Goal: Task Accomplishment & Management: Manage account settings

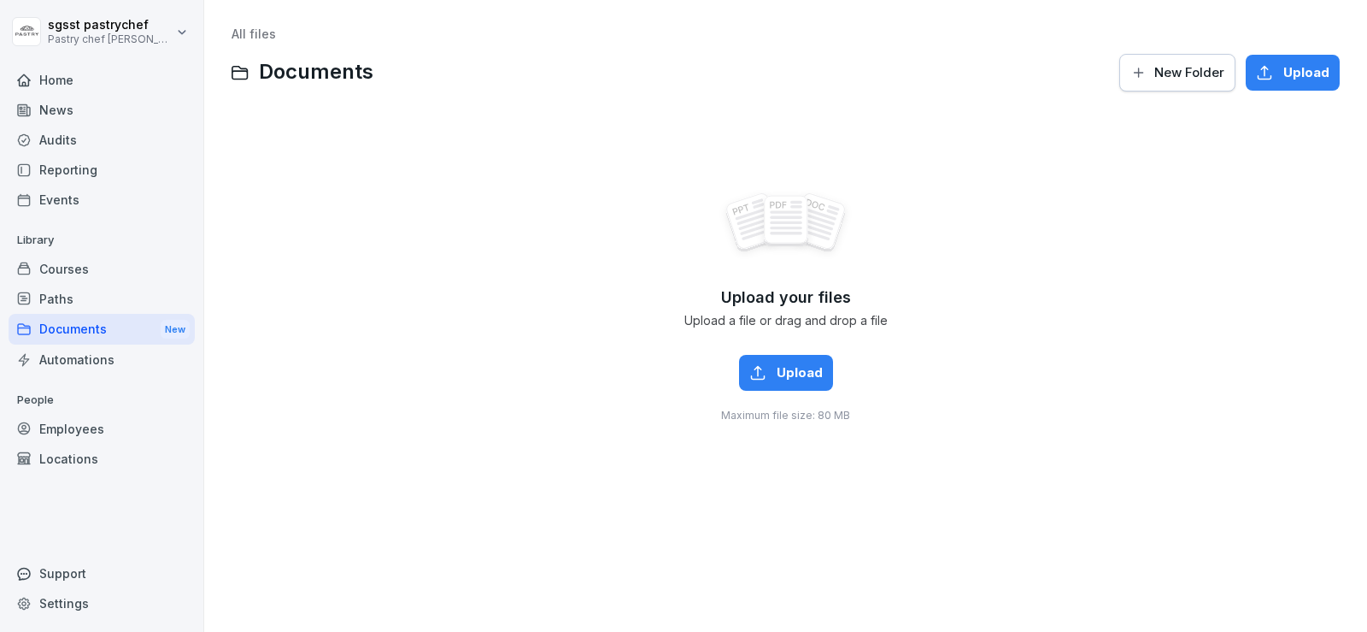
click at [62, 300] on div "Paths" at bounding box center [102, 299] width 186 height 30
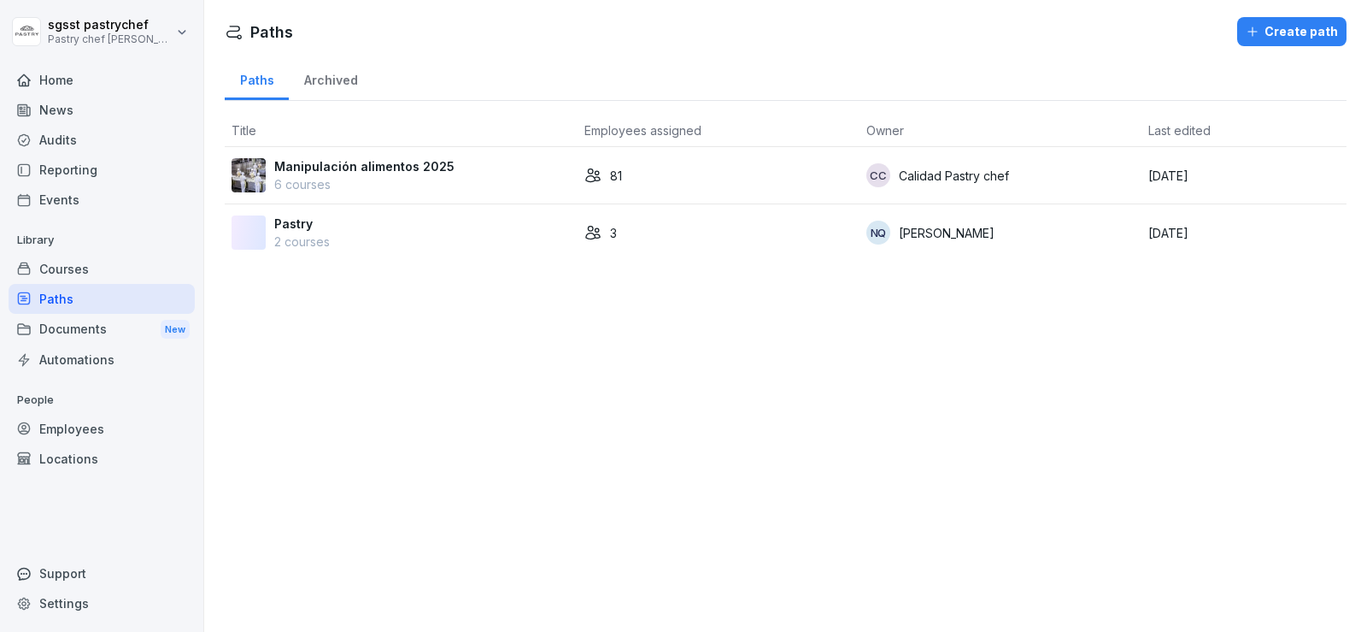
click at [399, 170] on p "Manipulación alimentos 2025" at bounding box center [364, 166] width 180 height 18
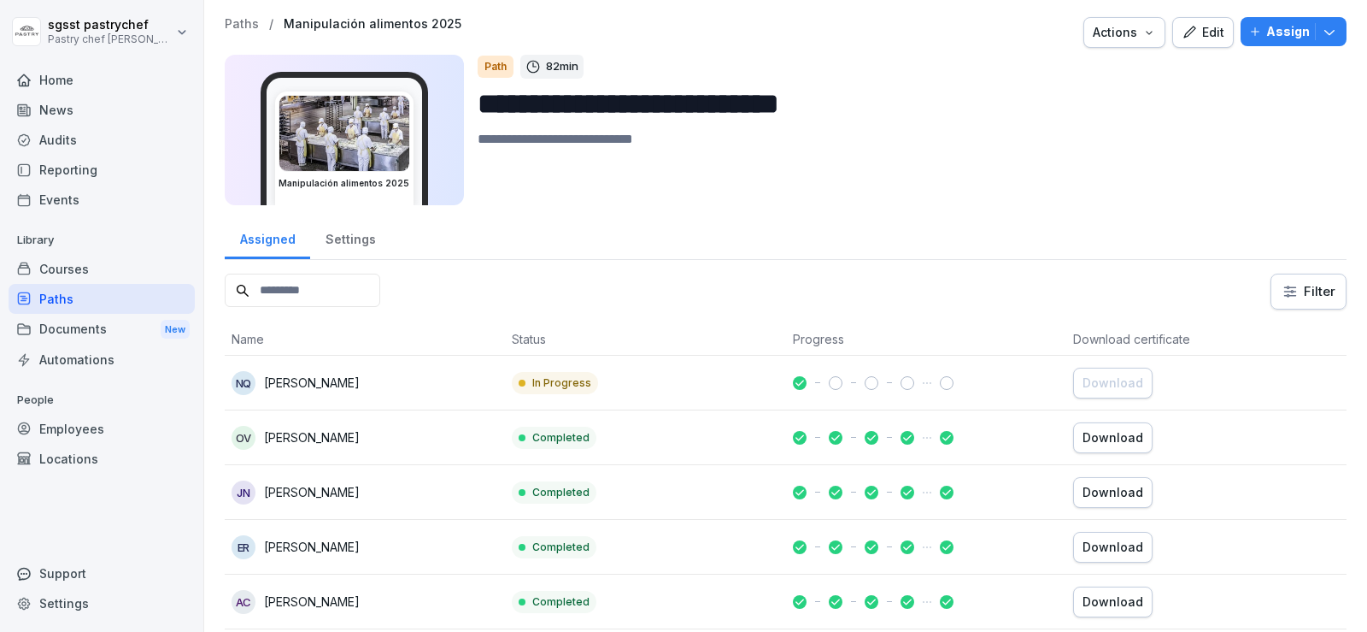
click at [337, 288] on input at bounding box center [303, 289] width 156 height 33
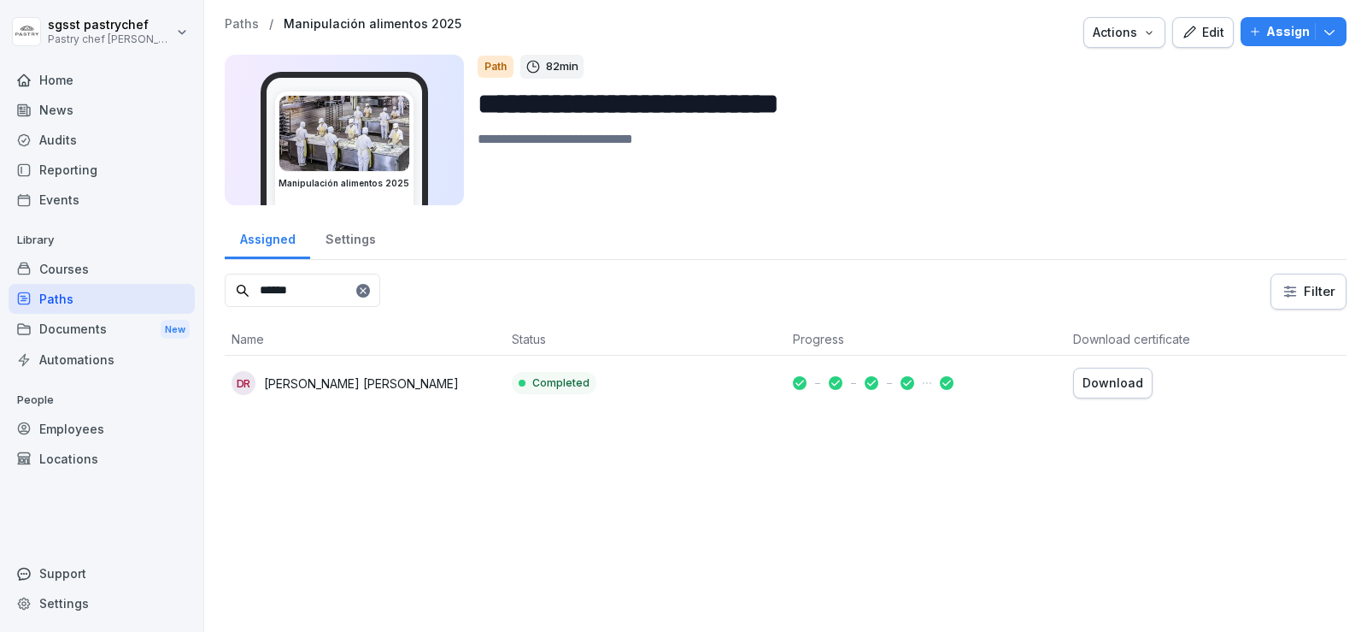
type input "*****"
click at [384, 385] on p "DIANA CAROLINA RINCON RAMIREZ" at bounding box center [361, 383] width 195 height 18
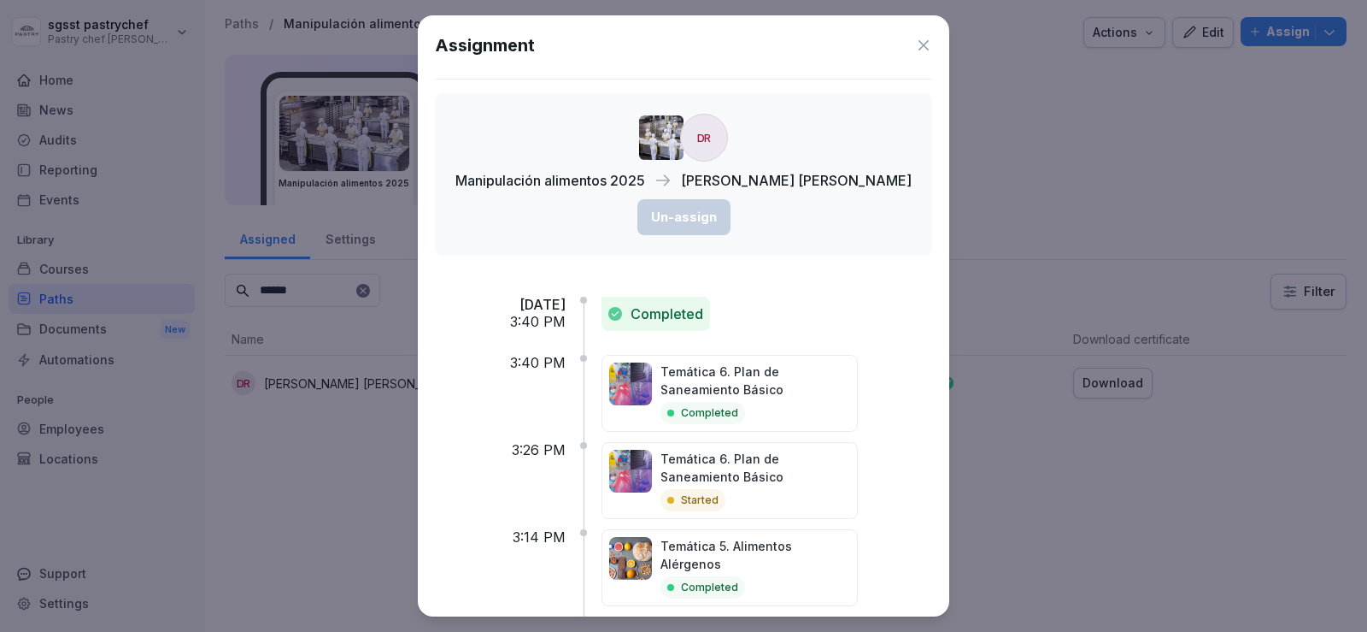
click at [915, 48] on icon at bounding box center [923, 45] width 17 height 17
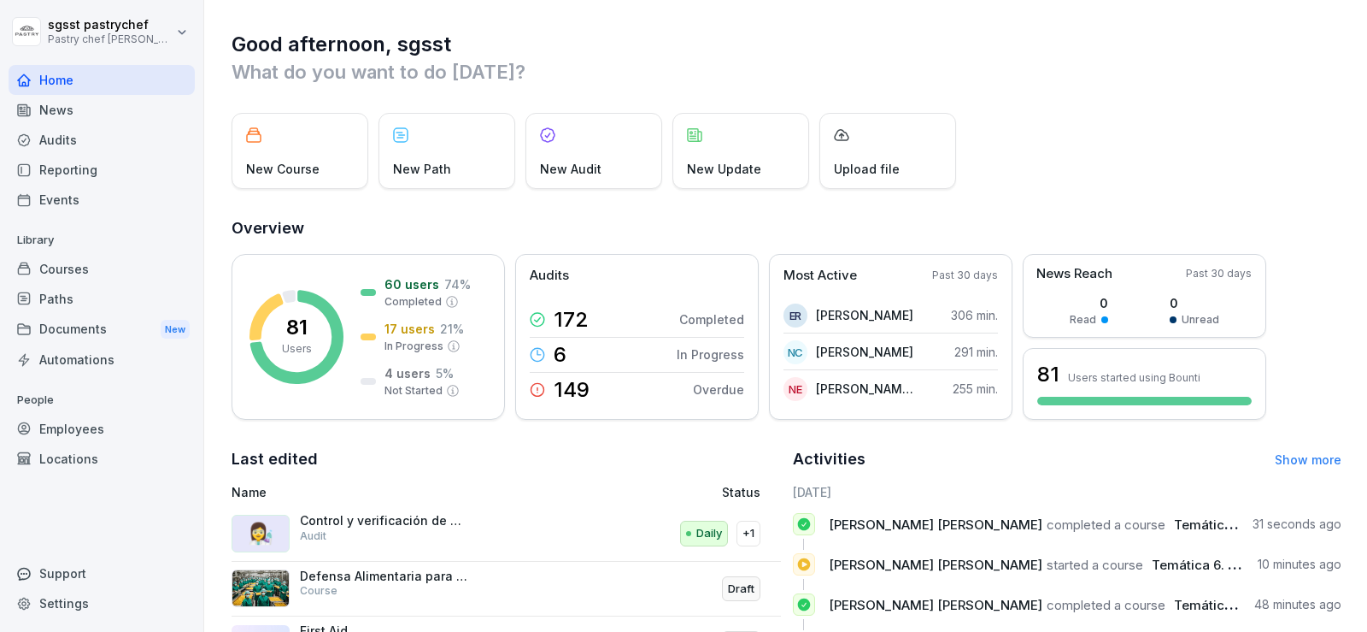
click at [62, 297] on div "Paths" at bounding box center [102, 299] width 186 height 30
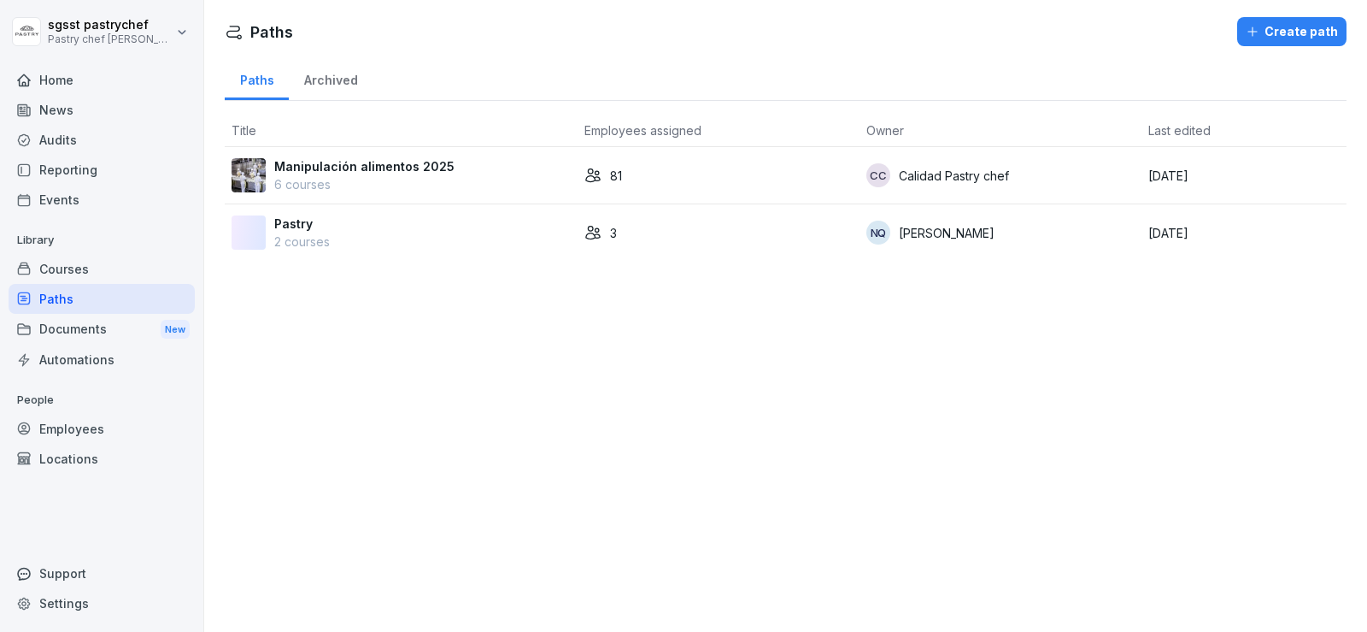
click at [372, 162] on p "Manipulación alimentos 2025" at bounding box center [364, 166] width 180 height 18
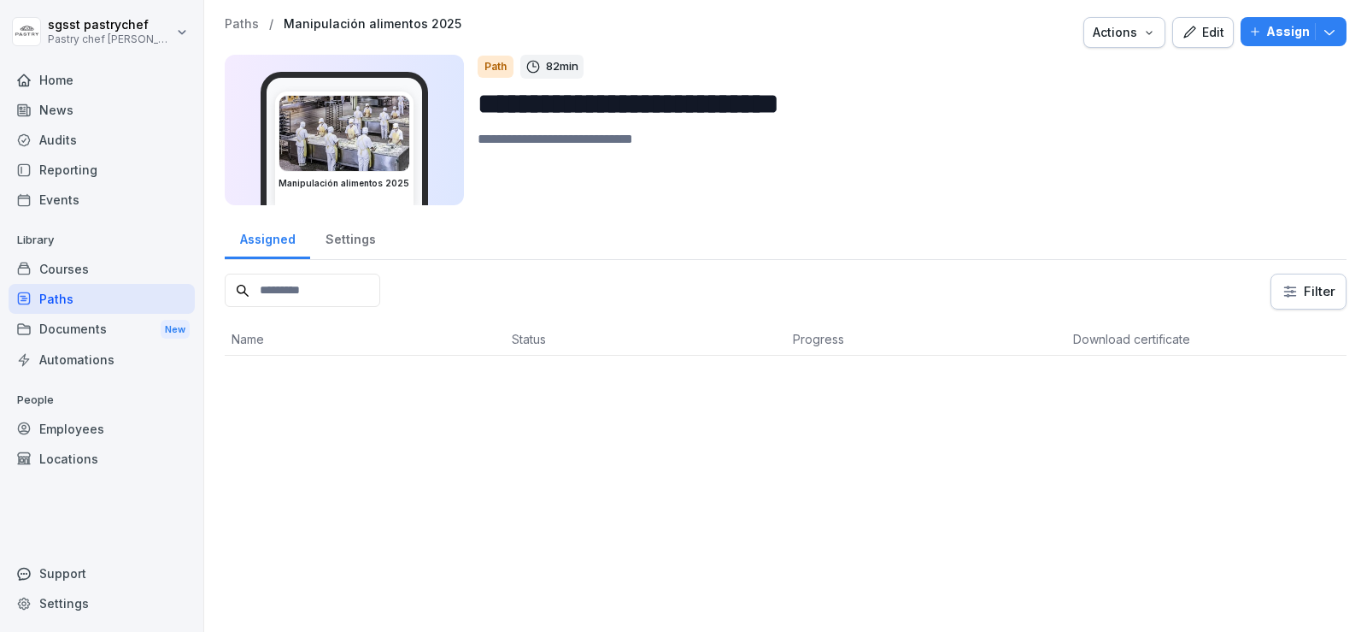
click at [344, 296] on input at bounding box center [303, 289] width 156 height 33
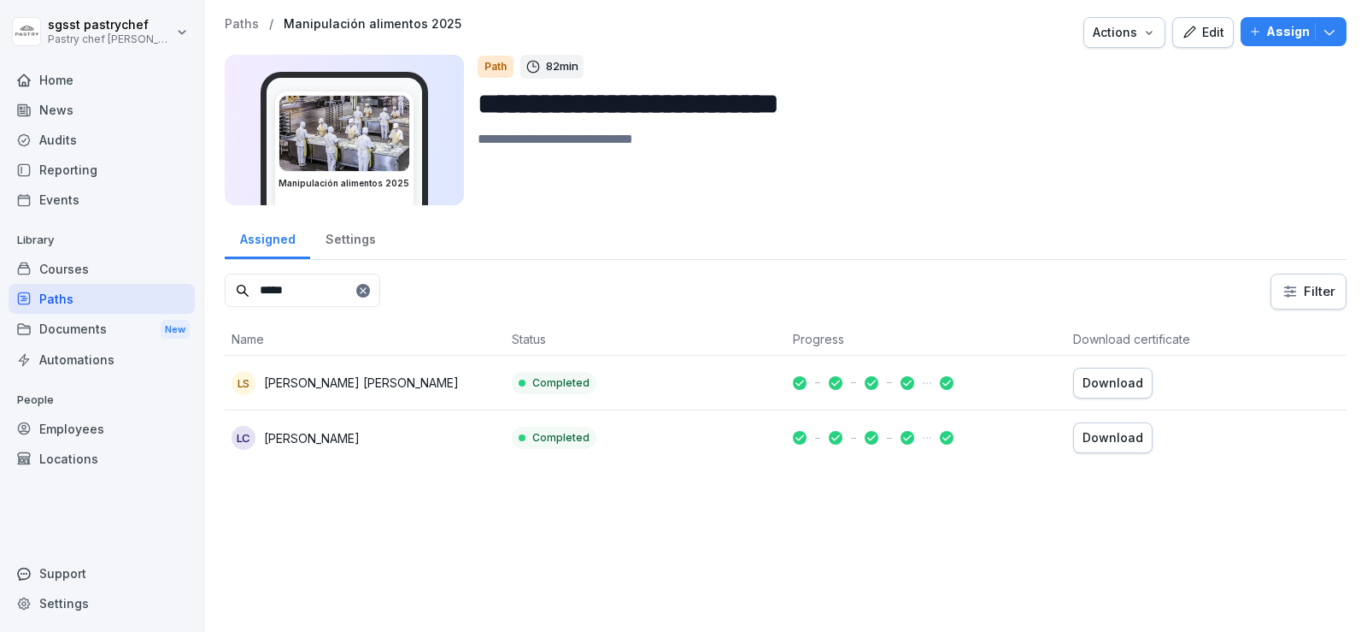
type input "*****"
click at [368, 291] on icon at bounding box center [363, 290] width 10 height 10
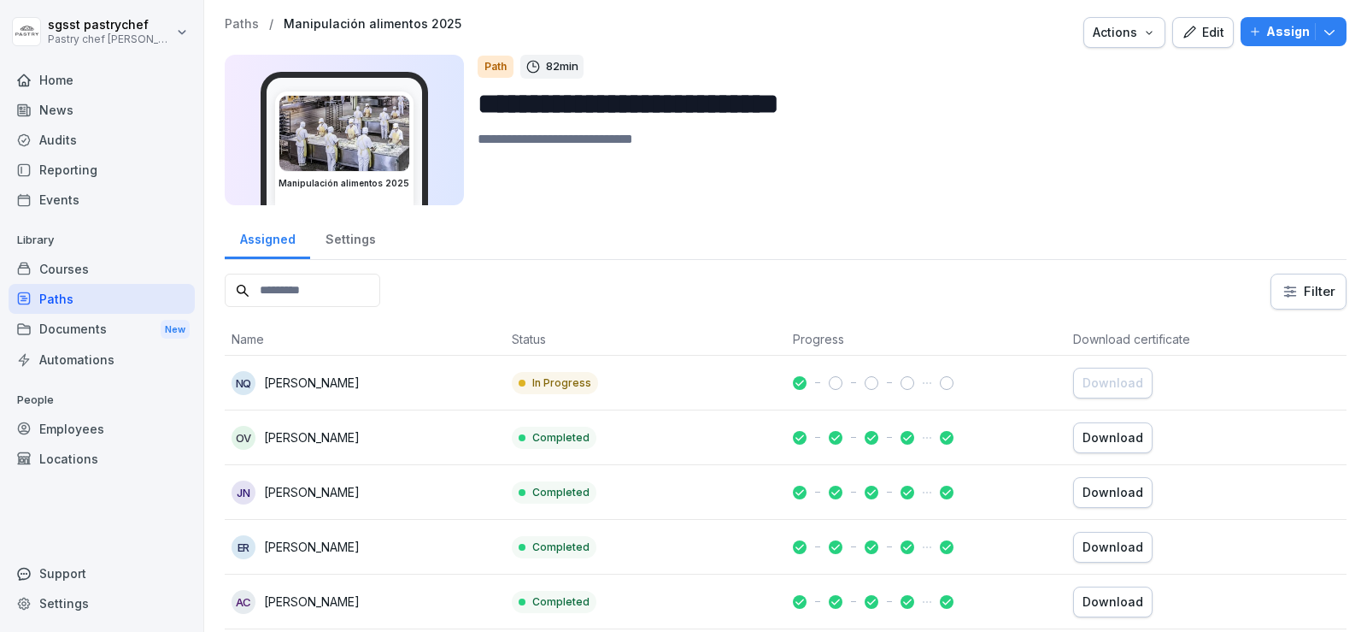
click at [85, 77] on div "Home" at bounding box center [102, 80] width 186 height 30
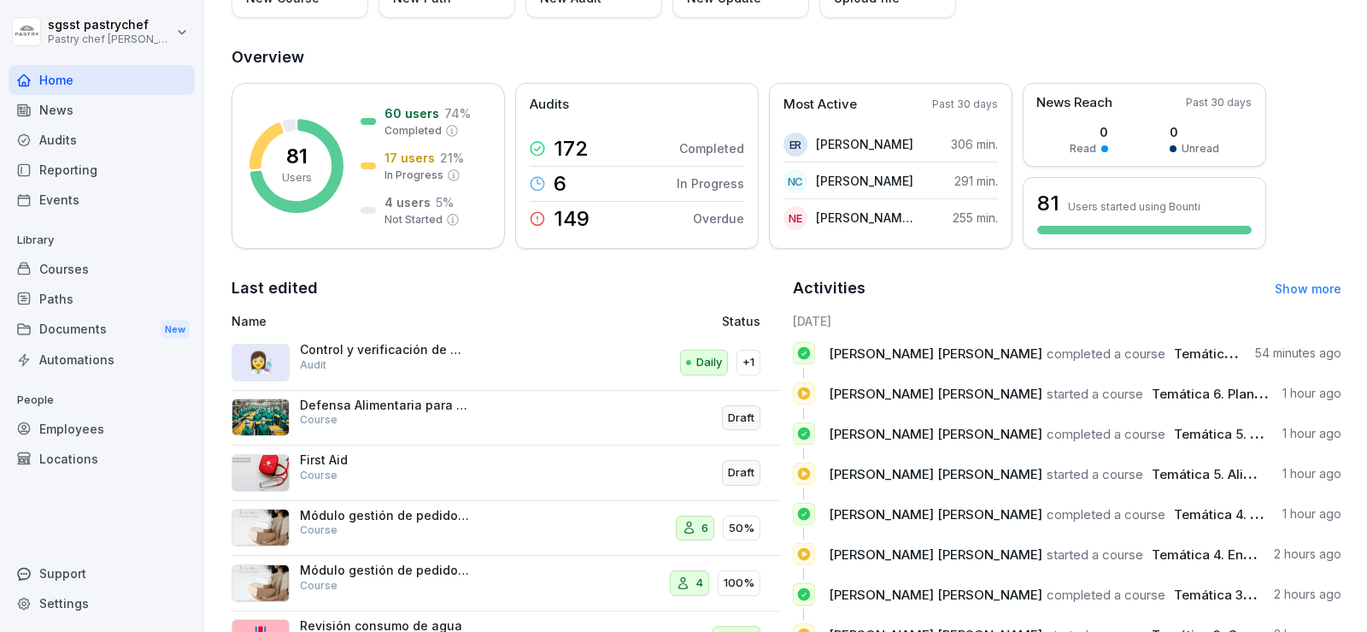
scroll to position [249, 0]
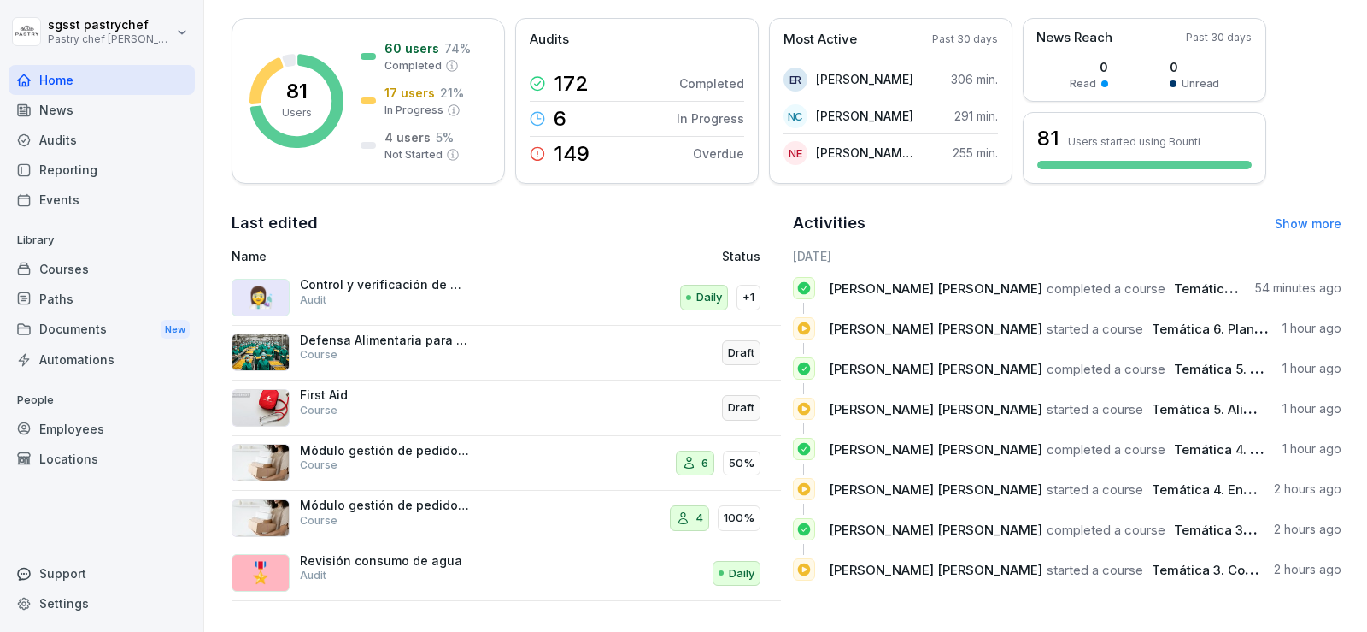
click at [79, 300] on div "Paths" at bounding box center [102, 299] width 186 height 30
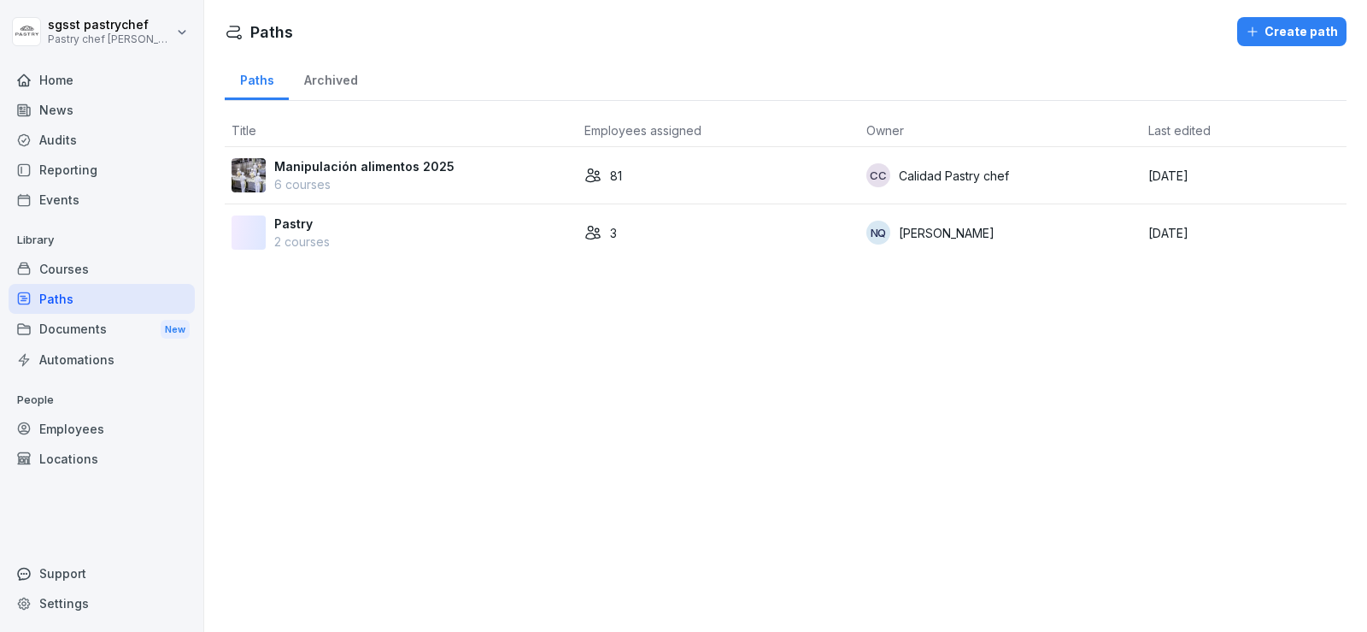
click at [332, 186] on p "6 courses" at bounding box center [364, 184] width 180 height 18
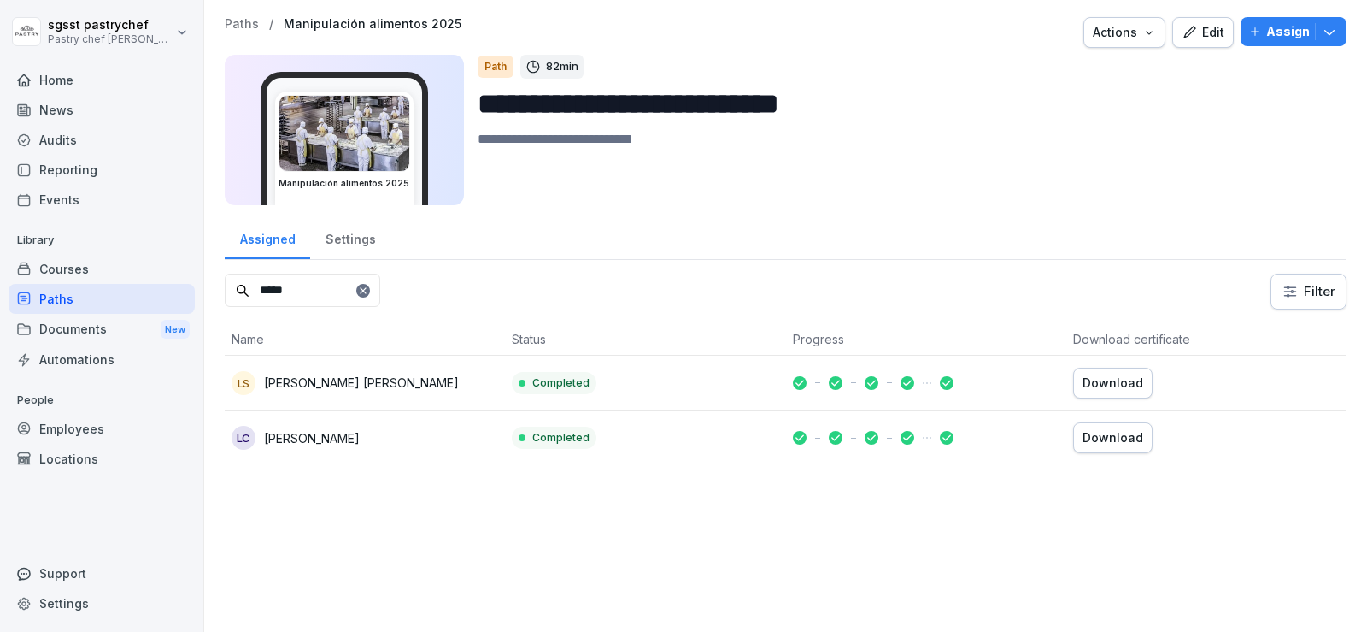
type input "*****"
click at [413, 386] on p "[PERSON_NAME] [PERSON_NAME]" at bounding box center [361, 382] width 195 height 18
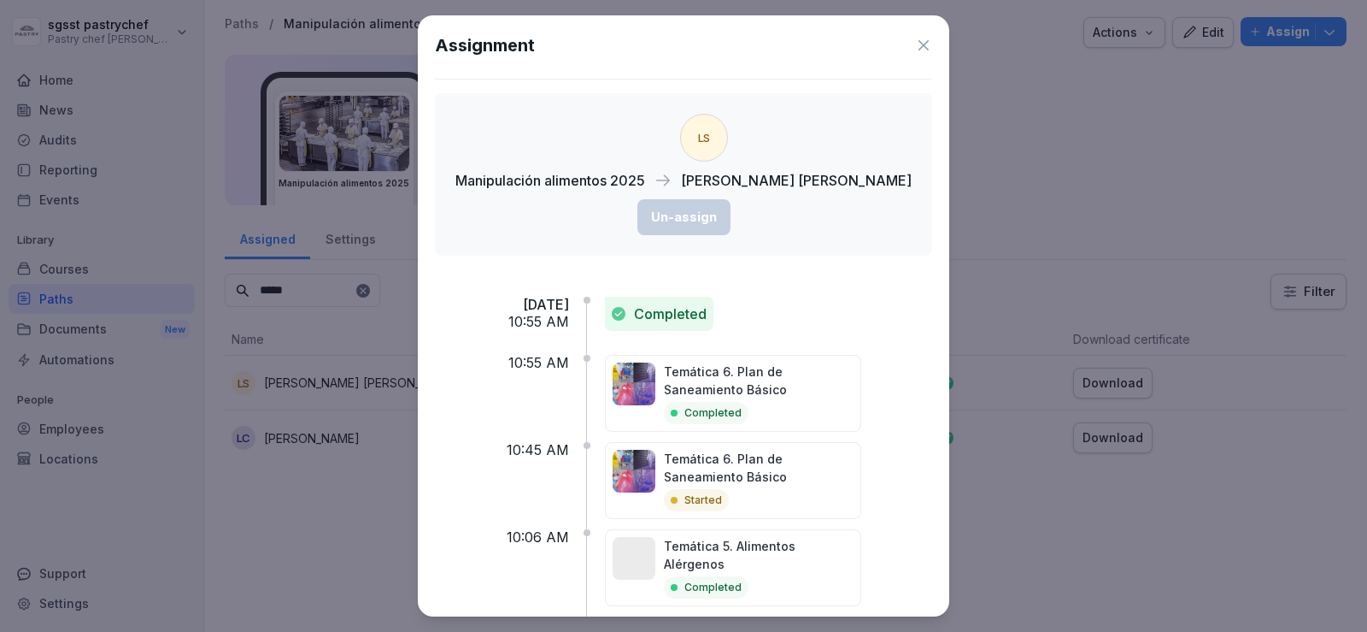
click at [923, 52] on icon at bounding box center [923, 45] width 17 height 17
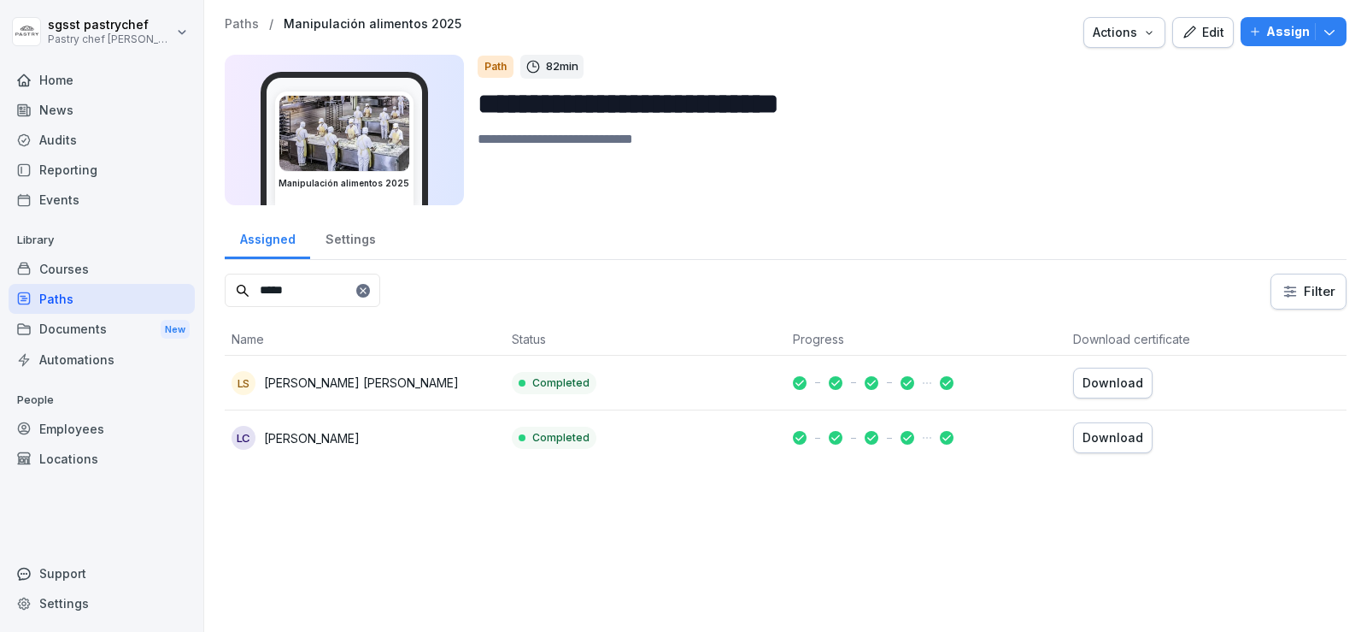
click at [1102, 364] on td "Download" at bounding box center [1206, 382] width 280 height 55
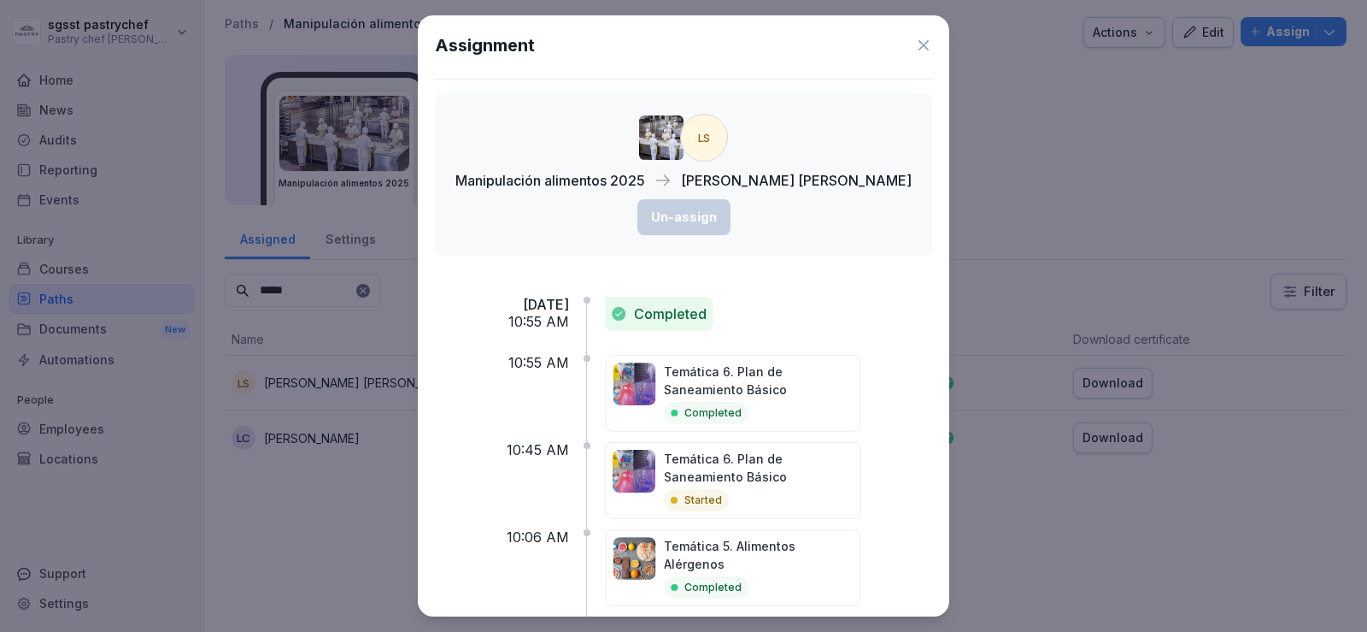
click at [913, 50] on div "Assignment" at bounding box center [683, 45] width 497 height 26
click at [923, 45] on icon at bounding box center [923, 45] width 17 height 17
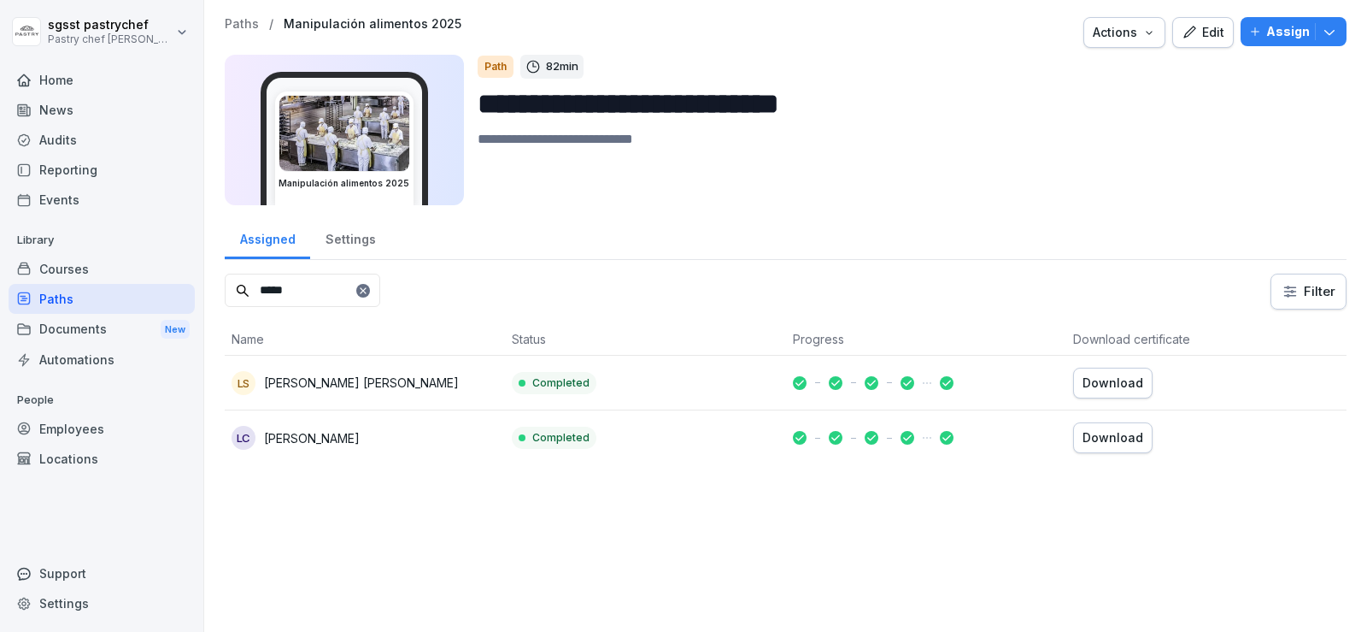
click at [1114, 391] on div "Download" at bounding box center [1113, 382] width 61 height 19
